Goal: Task Accomplishment & Management: Use online tool/utility

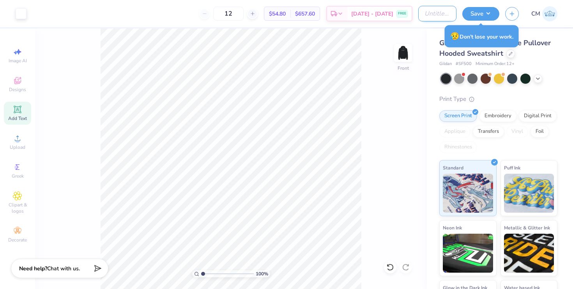
click at [440, 12] on input "Design Title" at bounding box center [437, 14] width 38 height 16
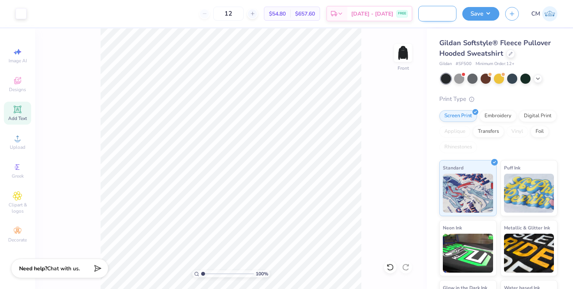
scroll to position [0, 29]
type input "SK Gen Sweatshirt"
click at [479, 13] on button "Save" at bounding box center [480, 13] width 37 height 14
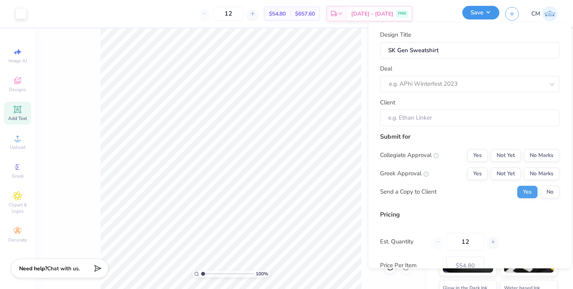
scroll to position [0, 0]
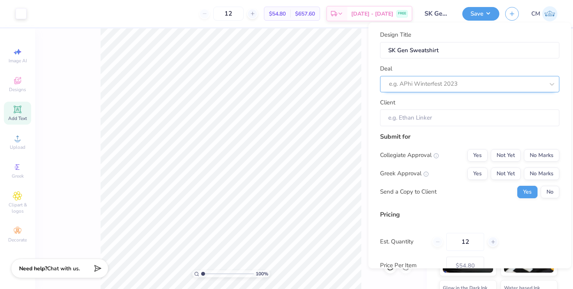
click at [443, 81] on div at bounding box center [466, 84] width 155 height 11
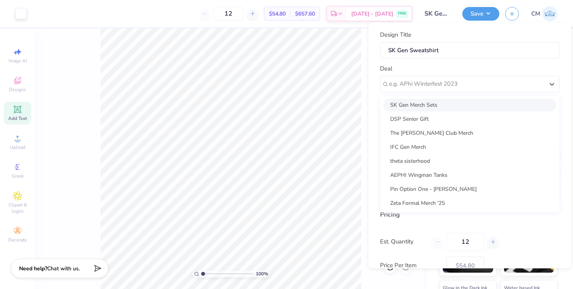
click at [427, 105] on div "SK Gen Merch Sets" at bounding box center [469, 105] width 173 height 13
type input "[PERSON_NAME]"
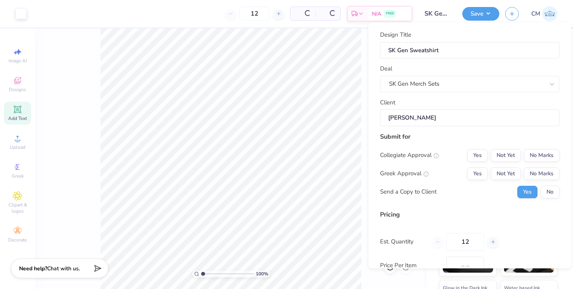
type input "$78.78"
click at [473, 158] on button "Yes" at bounding box center [477, 155] width 20 height 12
click at [477, 171] on button "Yes" at bounding box center [477, 173] width 20 height 12
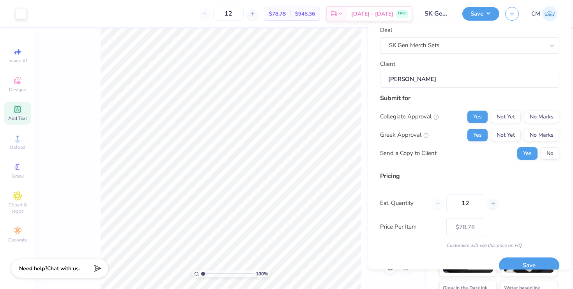
scroll to position [51, 0]
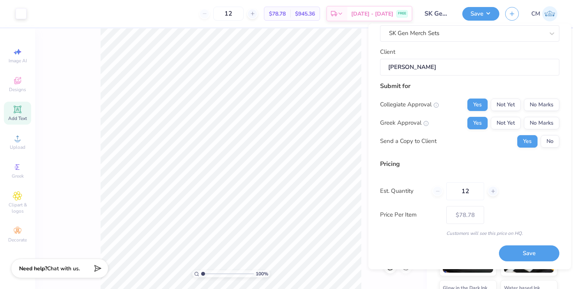
drag, startPoint x: 473, startPoint y: 189, endPoint x: 441, endPoint y: 187, distance: 32.8
click at [441, 188] on div "12" at bounding box center [465, 191] width 66 height 18
click at [515, 184] on div "Est. Quantity 12" at bounding box center [469, 191] width 179 height 18
drag, startPoint x: 469, startPoint y: 194, endPoint x: 451, endPoint y: 192, distance: 18.8
click at [451, 193] on input "12" at bounding box center [465, 191] width 38 height 18
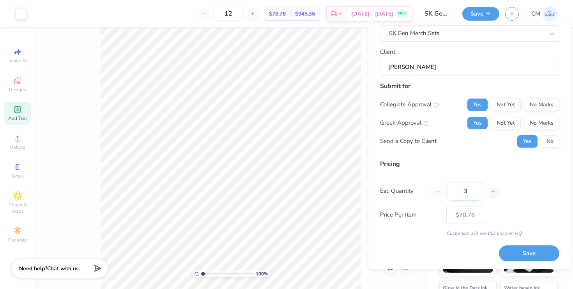
type input "30"
type input "$57.16"
drag, startPoint x: 474, startPoint y: 193, endPoint x: 459, endPoint y: 191, distance: 15.3
click at [459, 191] on input "30" at bounding box center [465, 191] width 38 height 18
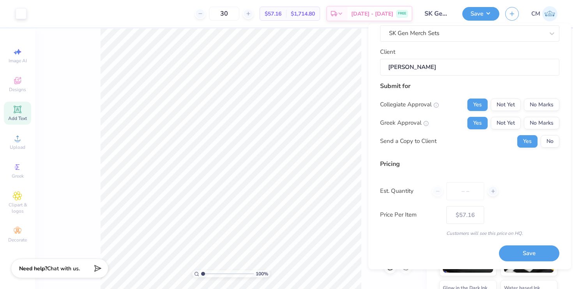
type input "0"
type input "12"
click at [509, 204] on div "Pricing Est. Quantity 12 Price Per Item $57.16 Customers will see this price on…" at bounding box center [469, 198] width 179 height 78
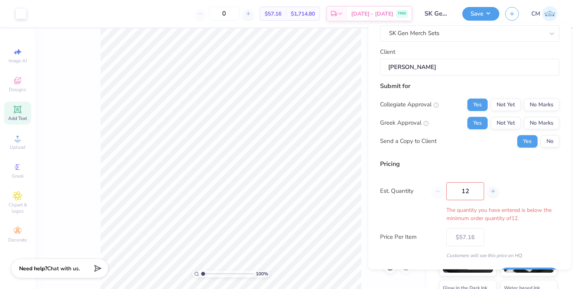
type input "12"
type input "$78.78"
drag, startPoint x: 478, startPoint y: 191, endPoint x: 452, endPoint y: 189, distance: 26.2
click at [452, 190] on input "12" at bounding box center [465, 191] width 38 height 18
type input "0"
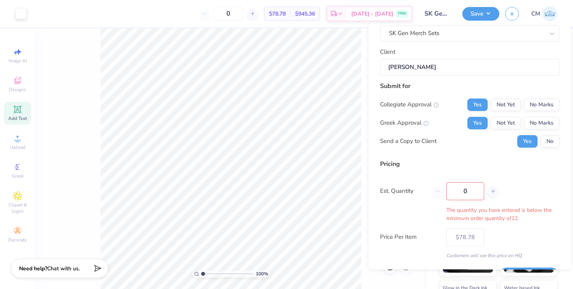
type input "12"
click at [529, 185] on div "Est. Quantity 12 The quantity you have entered is below the minimum order quant…" at bounding box center [469, 202] width 179 height 40
type input "12"
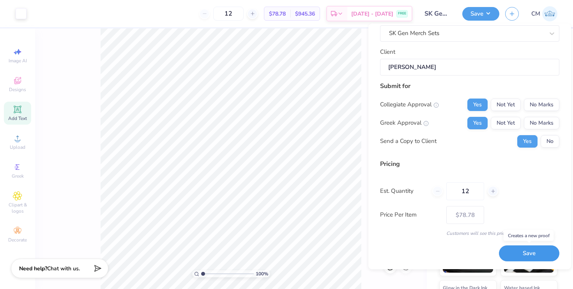
click at [509, 253] on button "Save" at bounding box center [529, 254] width 60 height 16
type input "– –"
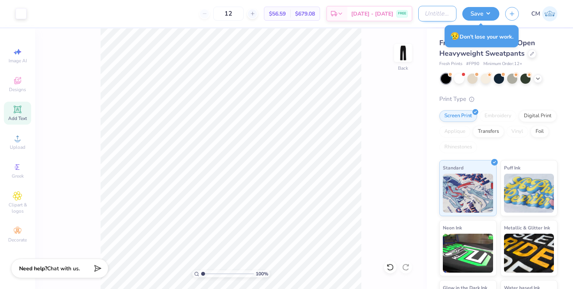
click at [428, 17] on input "Design Title" at bounding box center [437, 14] width 38 height 16
type input "SK Gen Sweatpants"
click at [484, 14] on button "Save" at bounding box center [480, 13] width 37 height 14
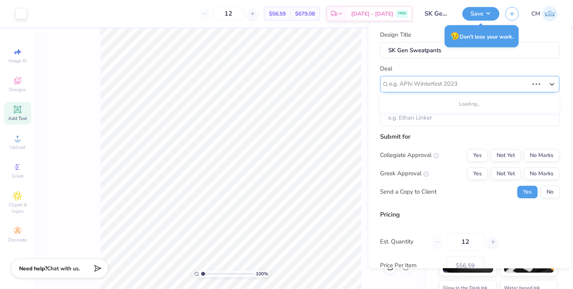
click at [440, 85] on div at bounding box center [458, 84] width 139 height 11
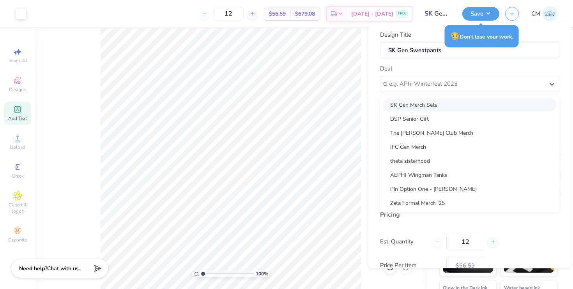
click at [427, 106] on div "SK Gen Merch Sets" at bounding box center [469, 104] width 173 height 13
type input "[PERSON_NAME]"
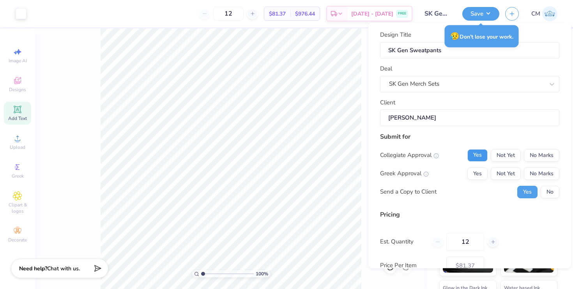
click at [472, 153] on button "Yes" at bounding box center [477, 155] width 20 height 12
click at [472, 169] on button "Yes" at bounding box center [477, 173] width 20 height 12
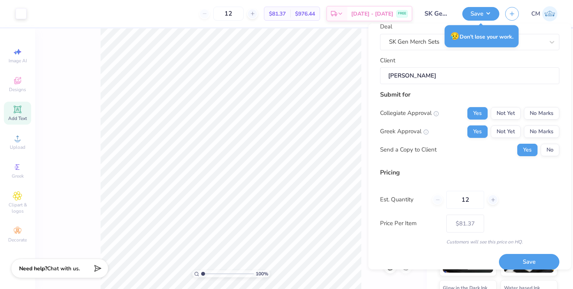
scroll to position [44, 0]
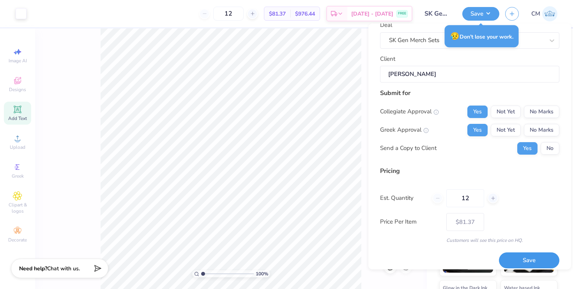
click at [517, 259] on button "Save" at bounding box center [529, 261] width 60 height 16
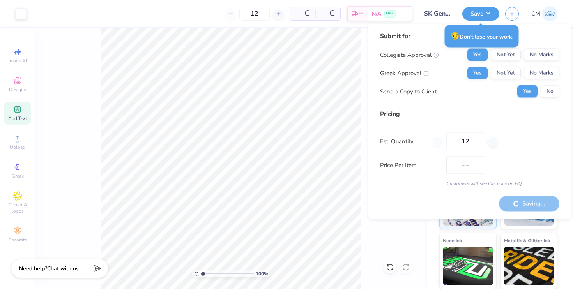
type input "$56.59"
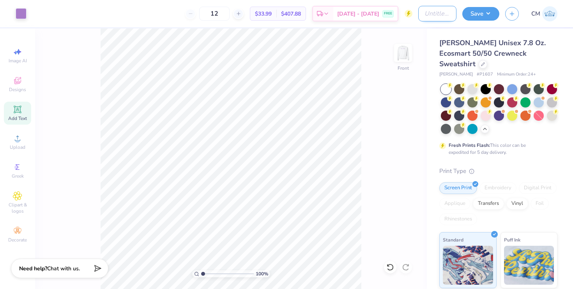
click at [423, 13] on input "Design Title" at bounding box center [437, 14] width 38 height 16
type input "SK Gen Sweatshirt"
click at [475, 14] on button "Save" at bounding box center [480, 13] width 37 height 14
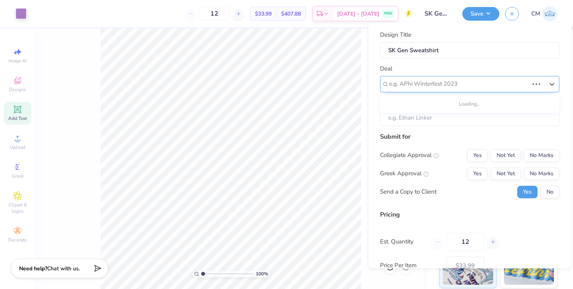
click at [438, 88] on div at bounding box center [458, 84] width 139 height 11
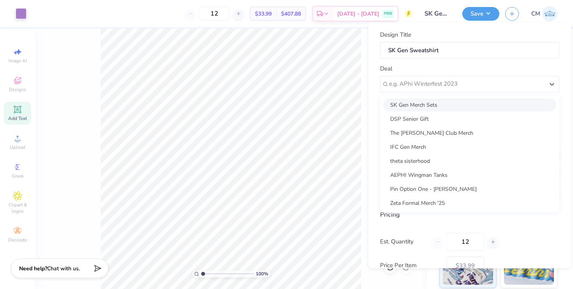
click at [423, 107] on div "SK Gen Merch Sets" at bounding box center [469, 104] width 173 height 13
type input "[PERSON_NAME]"
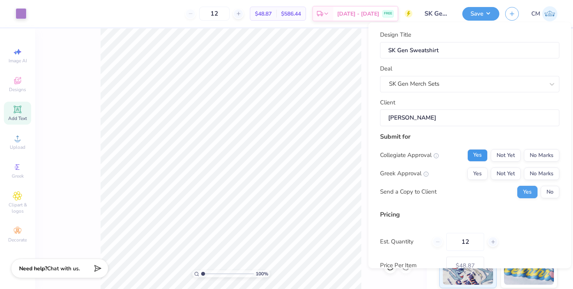
click at [478, 157] on button "Yes" at bounding box center [477, 155] width 20 height 12
click at [476, 171] on button "Yes" at bounding box center [477, 173] width 20 height 12
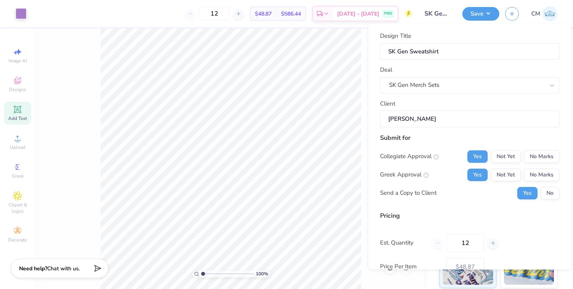
scroll to position [38, 0]
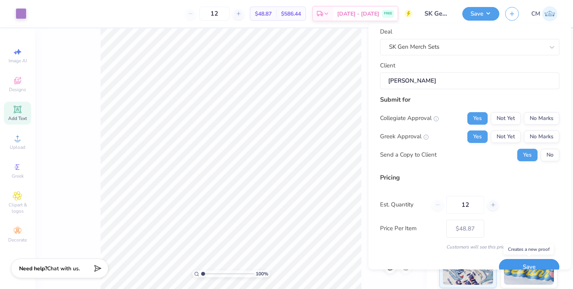
click at [513, 264] on button "Save" at bounding box center [529, 267] width 60 height 16
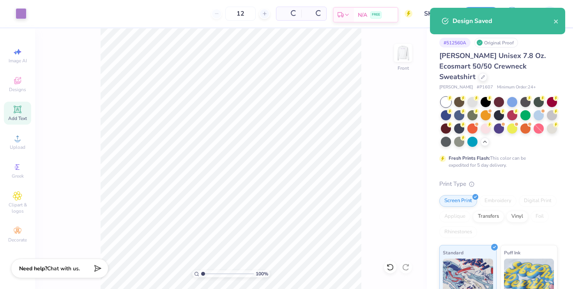
type input "$48.87"
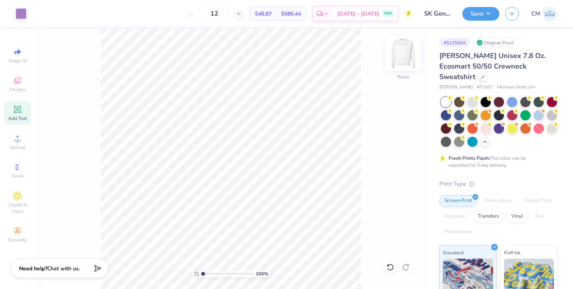
click at [395, 55] on img at bounding box center [402, 52] width 31 height 31
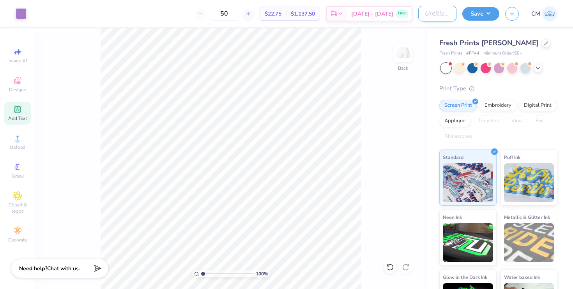
click at [434, 16] on input "Design Title" at bounding box center [437, 14] width 38 height 16
type input "Sk Gen Sweatshorts"
click at [480, 16] on button "Save" at bounding box center [480, 13] width 37 height 14
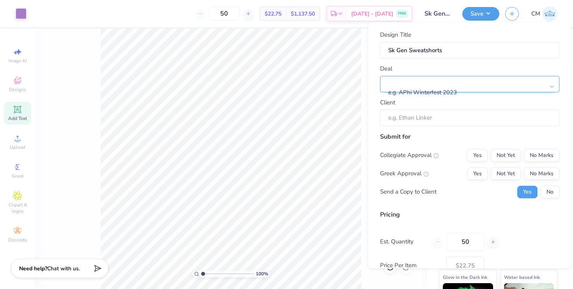
click at [457, 86] on div at bounding box center [466, 82] width 155 height 11
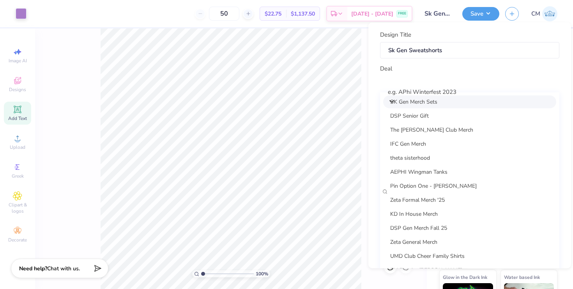
click at [421, 107] on div "SK Gen Merch Sets" at bounding box center [469, 101] width 173 height 13
type input "[PERSON_NAME]"
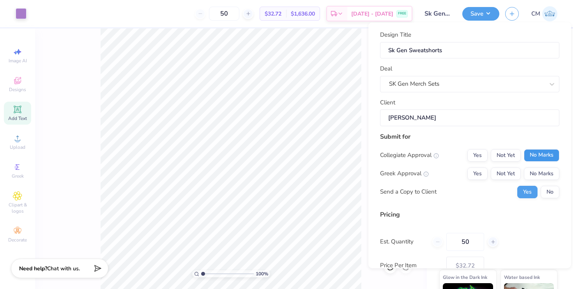
click at [529, 156] on button "No Marks" at bounding box center [541, 155] width 35 height 12
click at [478, 169] on button "Yes" at bounding box center [477, 173] width 20 height 12
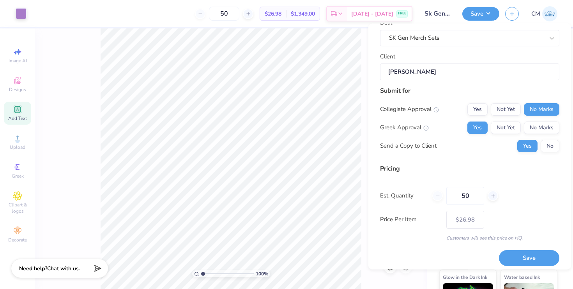
scroll to position [51, 0]
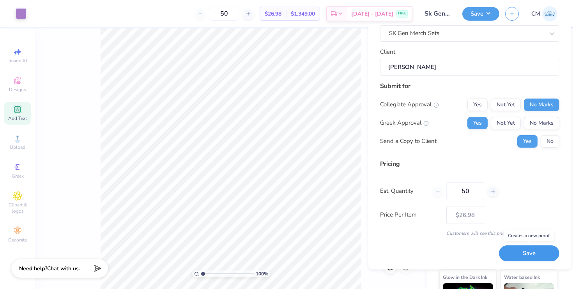
click at [509, 253] on button "Save" at bounding box center [529, 254] width 60 height 16
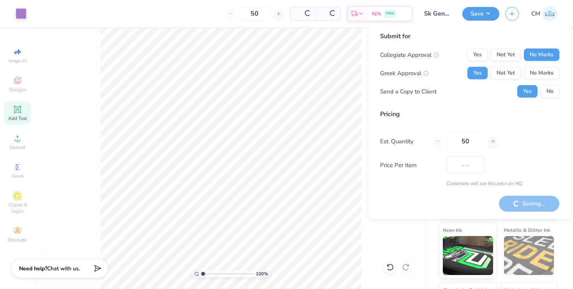
type input "$26.98"
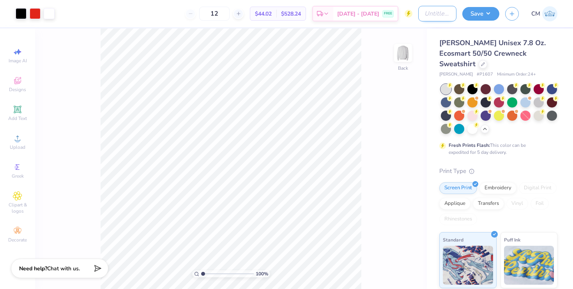
click at [428, 18] on input "Design Title" at bounding box center [437, 14] width 38 height 16
type input "SK Gen Sweatshirt"
click at [472, 18] on button "Save" at bounding box center [480, 13] width 37 height 14
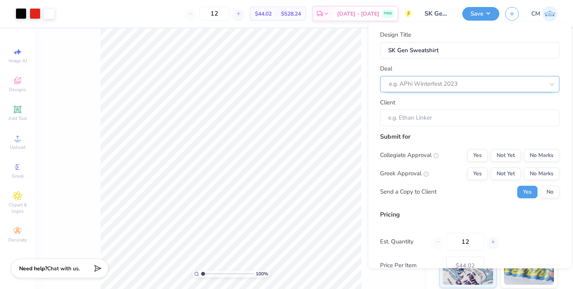
click at [436, 82] on div at bounding box center [466, 84] width 155 height 11
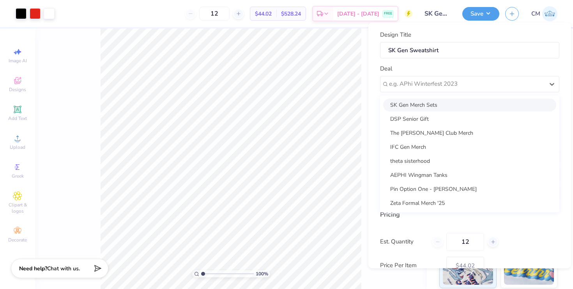
click at [422, 105] on div "SK Gen Merch Sets" at bounding box center [469, 104] width 173 height 13
type input "[PERSON_NAME]"
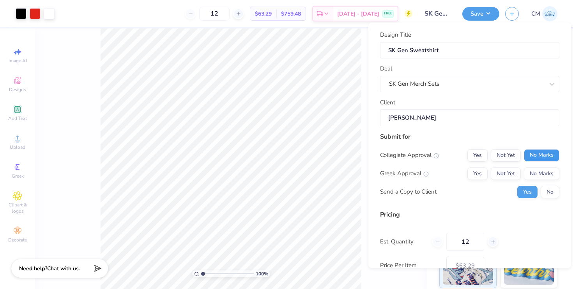
click at [527, 157] on button "No Marks" at bounding box center [541, 155] width 35 height 12
click at [479, 173] on button "Yes" at bounding box center [477, 173] width 20 height 12
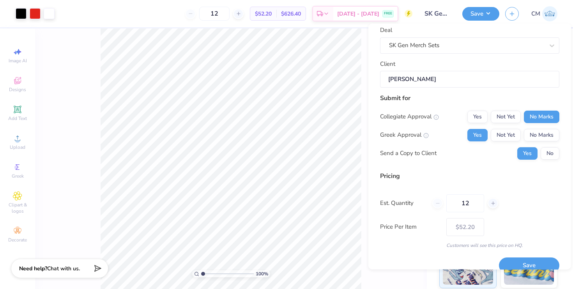
scroll to position [51, 0]
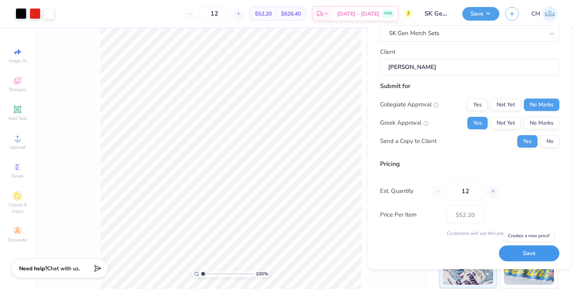
click at [518, 254] on button "Save" at bounding box center [529, 254] width 60 height 16
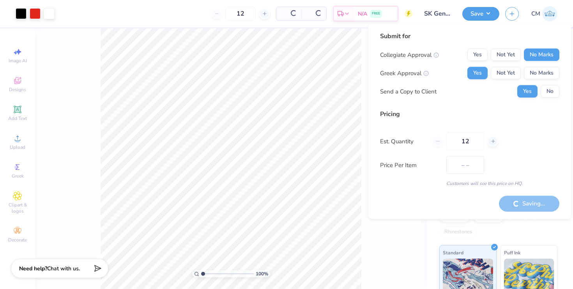
type input "$52.20"
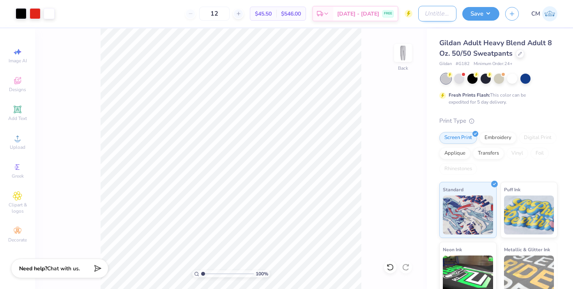
click at [434, 17] on input "Design Title" at bounding box center [437, 14] width 38 height 16
type input "SK Gen Sweatpants"
click at [486, 13] on button "Save" at bounding box center [480, 13] width 37 height 14
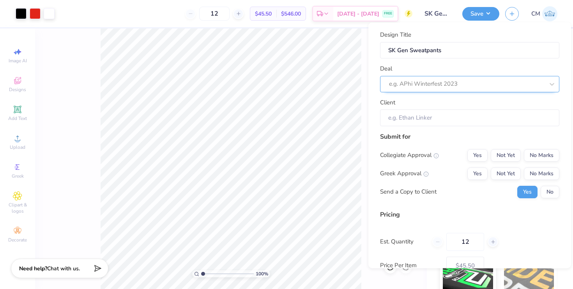
click at [436, 81] on div at bounding box center [466, 84] width 155 height 11
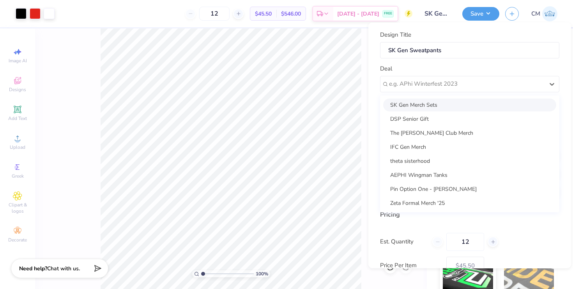
click at [426, 107] on div "SK Gen Merch Sets" at bounding box center [469, 104] width 173 height 13
type input "[PERSON_NAME]"
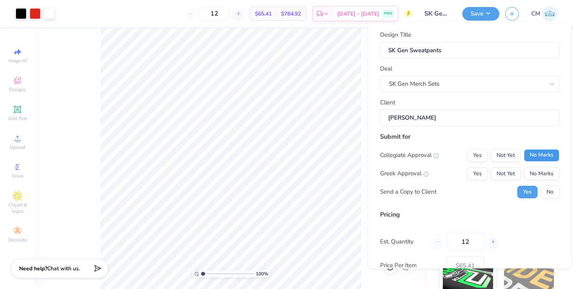
click at [530, 158] on button "No Marks" at bounding box center [541, 155] width 35 height 12
click at [479, 171] on button "Yes" at bounding box center [477, 173] width 20 height 12
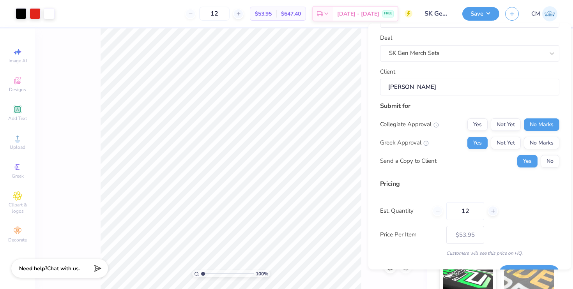
scroll to position [51, 0]
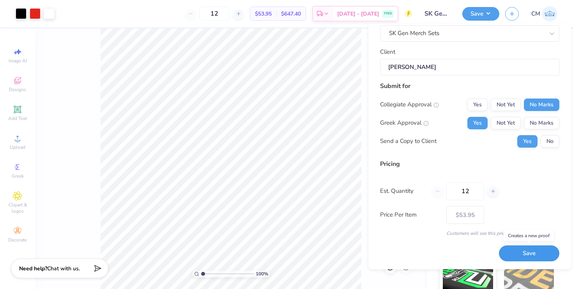
click at [518, 256] on button "Save" at bounding box center [529, 254] width 60 height 16
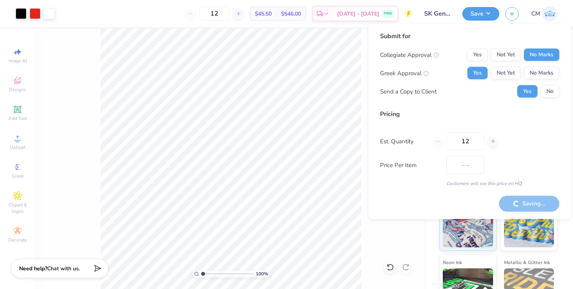
type input "$53.95"
